Goal: Find specific page/section: Find specific page/section

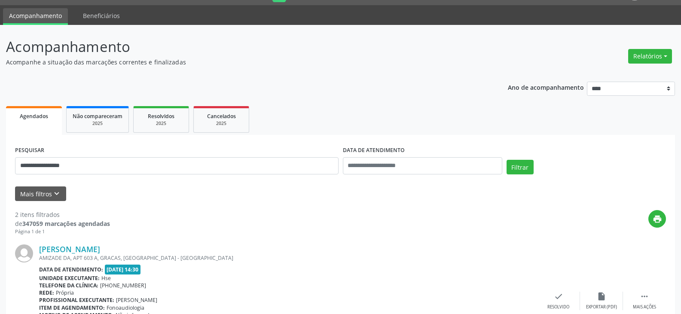
scroll to position [43, 0]
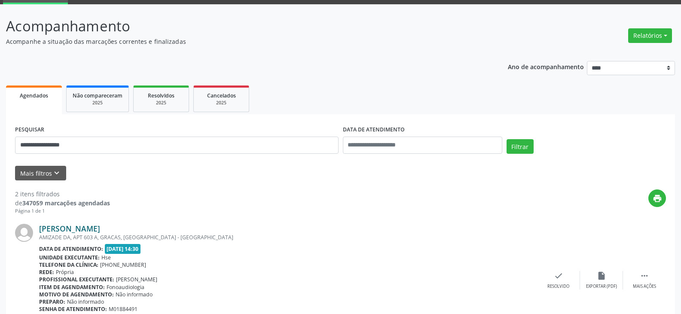
click at [100, 229] on link "[PERSON_NAME]" at bounding box center [69, 228] width 61 height 9
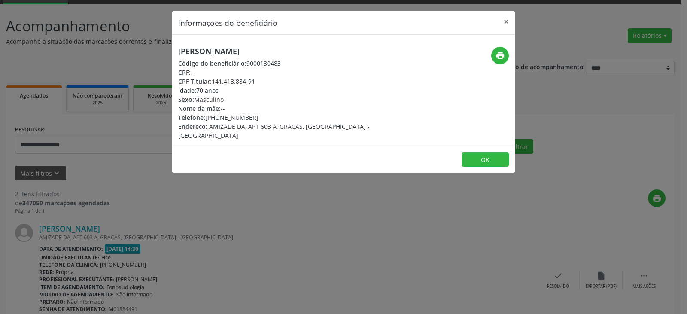
drag, startPoint x: 360, startPoint y: 49, endPoint x: 114, endPoint y: 47, distance: 246.1
click at [114, 47] on div "Informações do beneficiário × Sebastiao [PERSON_NAME] Código do beneficiário: 9…" at bounding box center [343, 157] width 687 height 314
copy h5 "[PERSON_NAME]"
drag, startPoint x: 257, startPoint y: 80, endPoint x: 213, endPoint y: 80, distance: 44.7
click at [213, 80] on div "CPF Titular: 141.413.884-91" at bounding box center [286, 81] width 216 height 9
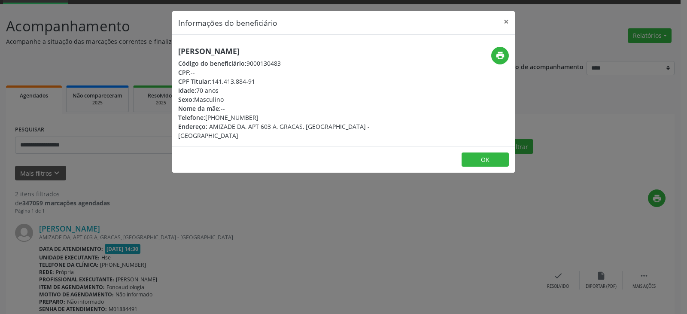
copy div "141.413.884-91"
drag, startPoint x: 263, startPoint y: 116, endPoint x: 219, endPoint y: 116, distance: 43.4
click at [219, 116] on div "Telefone: [PHONE_NUMBER]" at bounding box center [286, 117] width 216 height 9
copy div "99294-5133"
click at [498, 58] on icon "print" at bounding box center [500, 55] width 9 height 9
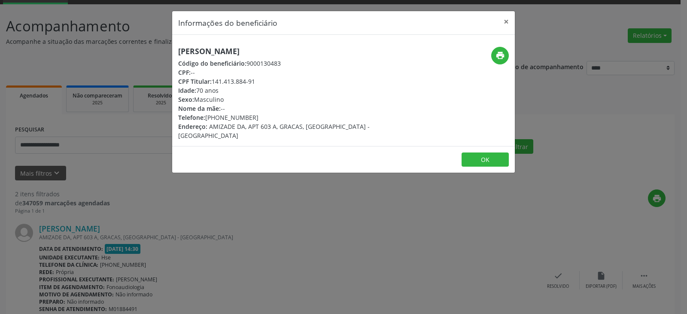
drag, startPoint x: 269, startPoint y: 76, endPoint x: 213, endPoint y: 82, distance: 56.5
click at [213, 82] on div "CPF Titular: 141.413.884-91" at bounding box center [286, 81] width 216 height 9
copy div "141.413.884-91"
click at [500, 21] on button "×" at bounding box center [506, 21] width 17 height 21
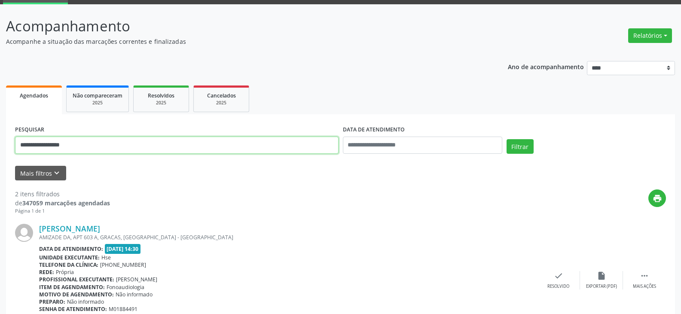
click at [175, 144] on input "**********" at bounding box center [176, 145] width 323 height 17
paste input "text"
type input "**********"
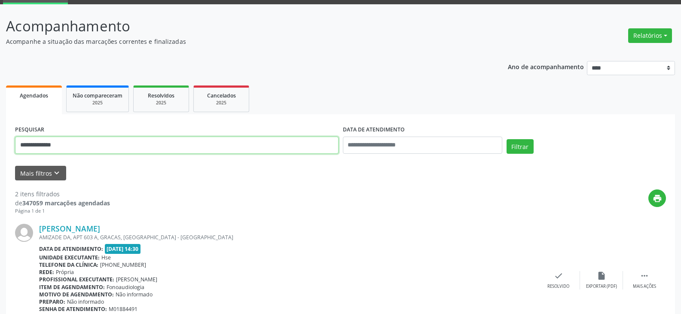
click at [506, 139] on button "Filtrar" at bounding box center [519, 146] width 27 height 15
click at [113, 223] on div "[PERSON_NAME] [STREET_ADDRESS] Data de atendimento: [DATE] 14:45 Unidade execut…" at bounding box center [340, 280] width 651 height 131
click at [114, 236] on div "AMIZADE DA, APT 603 A, GRACAS, [GEOGRAPHIC_DATA] - [GEOGRAPHIC_DATA]" at bounding box center [288, 237] width 498 height 7
click at [100, 232] on link "[PERSON_NAME]" at bounding box center [69, 228] width 61 height 9
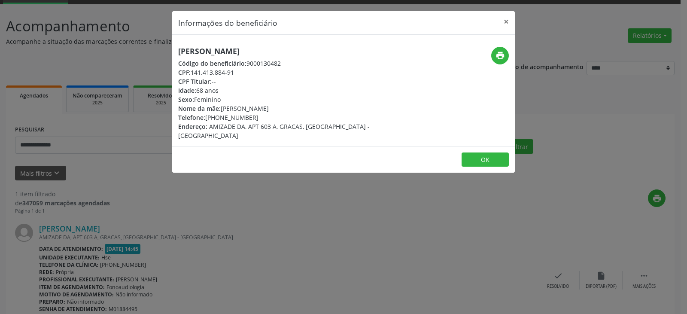
drag, startPoint x: 344, startPoint y: 40, endPoint x: 114, endPoint y: 43, distance: 230.3
click at [114, 43] on div "Informações do beneficiário × [PERSON_NAME] Código do beneficiário: 9000130482 …" at bounding box center [343, 157] width 687 height 314
copy h5 "[PERSON_NAME]"
click at [509, 25] on button "×" at bounding box center [506, 21] width 17 height 21
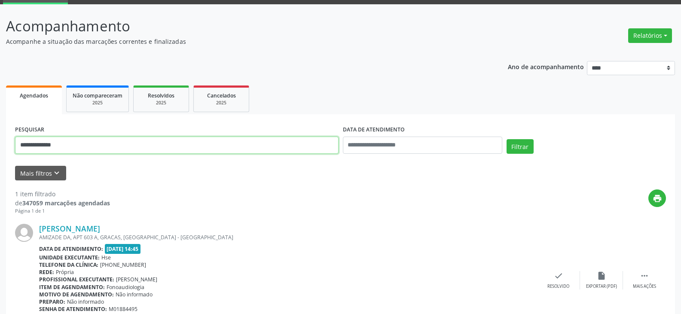
click at [171, 140] on input "**********" at bounding box center [176, 145] width 323 height 17
click at [170, 151] on input "**********" at bounding box center [176, 145] width 323 height 17
paste input "**********"
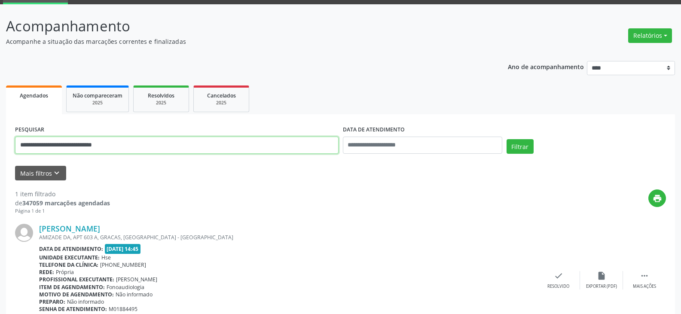
type input "**********"
click at [506, 139] on button "Filtrar" at bounding box center [519, 146] width 27 height 15
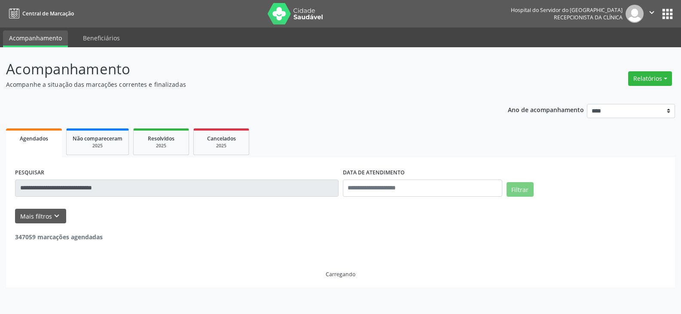
scroll to position [0, 0]
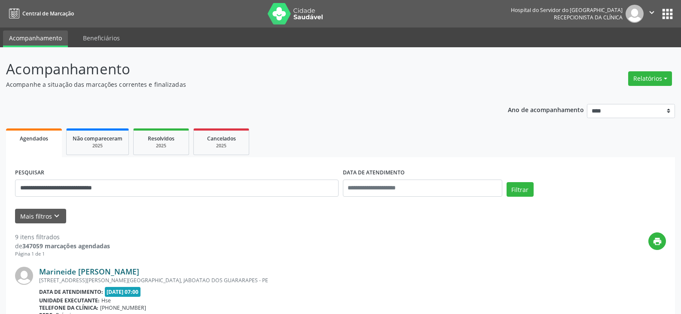
click at [116, 267] on link "Marineide [PERSON_NAME]" at bounding box center [89, 271] width 100 height 9
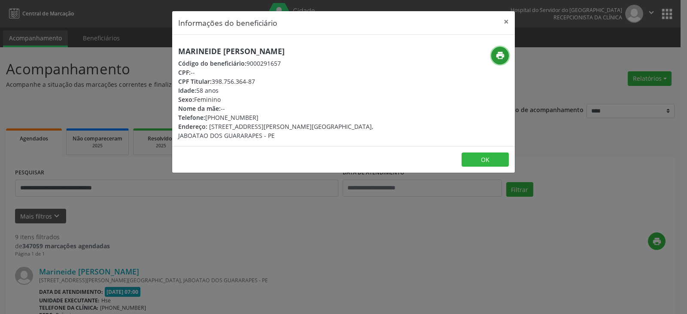
click at [502, 54] on icon "print" at bounding box center [500, 55] width 9 height 9
click at [509, 18] on button "×" at bounding box center [506, 21] width 17 height 21
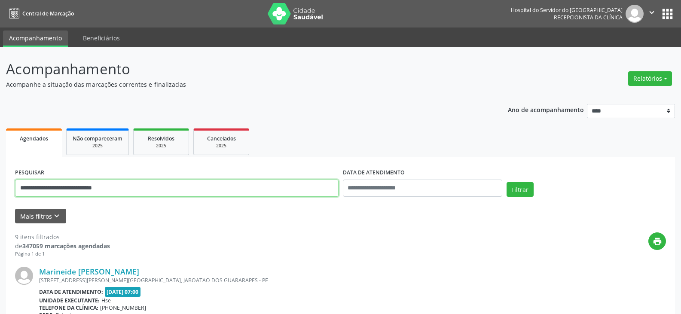
drag, startPoint x: 142, startPoint y: 194, endPoint x: 28, endPoint y: 185, distance: 114.6
